Goal: Task Accomplishment & Management: Manage account settings

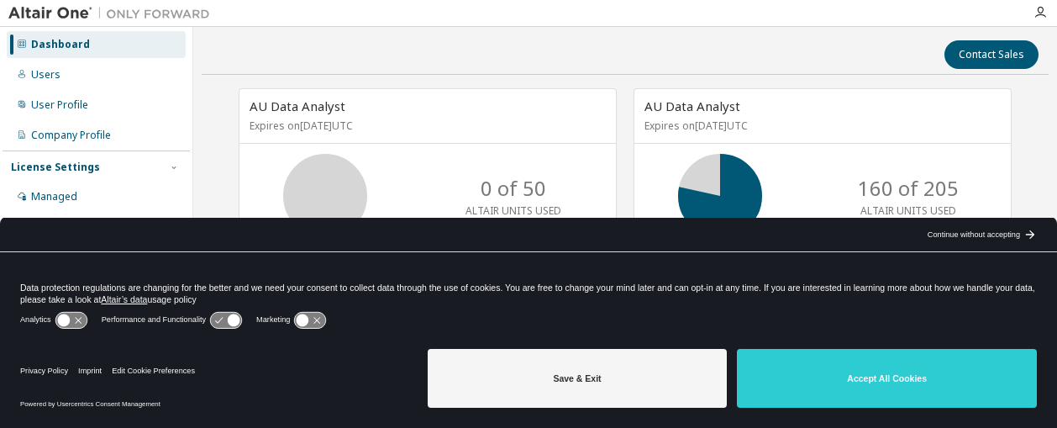
click at [540, 310] on div "Analytics Performance and Functionality Marketing" at bounding box center [528, 325] width 1017 height 34
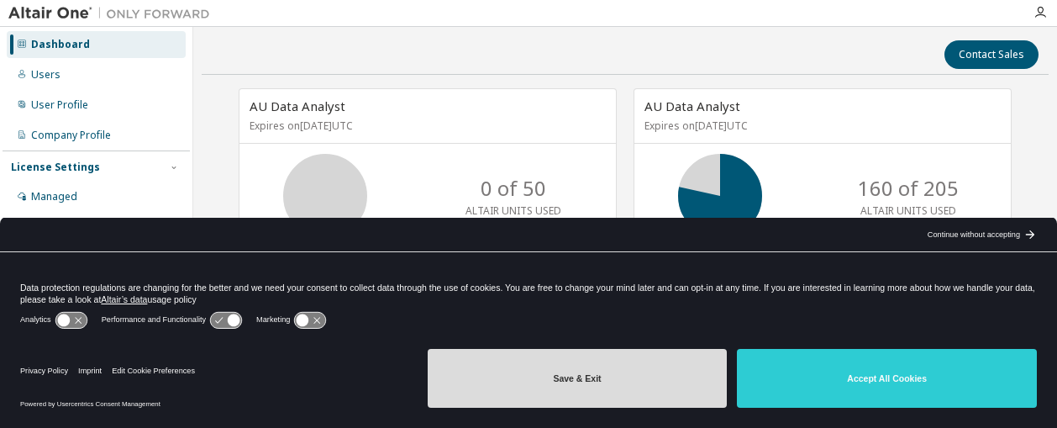
drag, startPoint x: 548, startPoint y: 388, endPoint x: 535, endPoint y: 225, distance: 163.5
click at [547, 387] on button "Save & Exit" at bounding box center [578, 378] width 300 height 59
